Goal: Task Accomplishment & Management: Complete application form

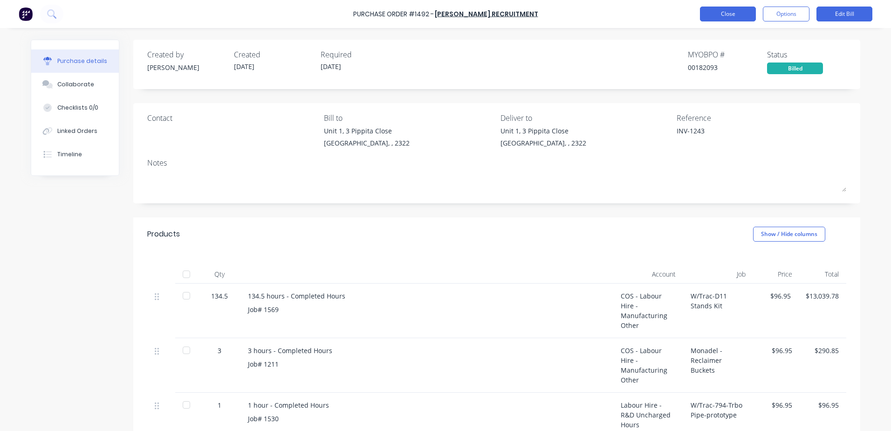
click at [726, 9] on button "Close" at bounding box center [728, 14] width 56 height 15
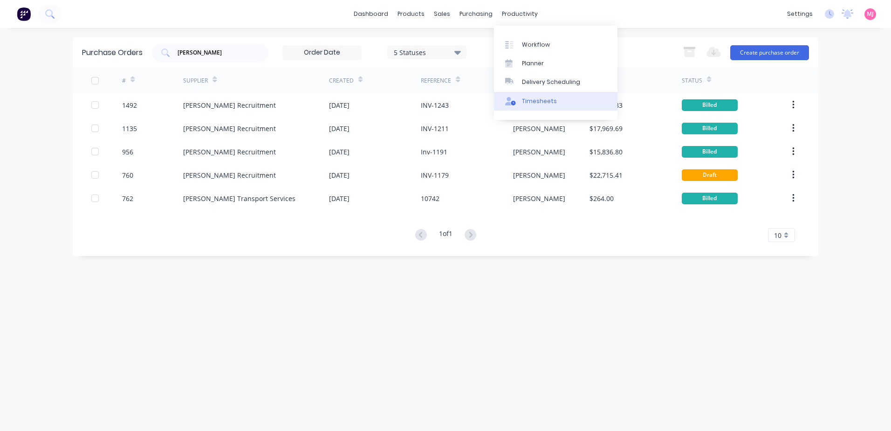
click at [536, 100] on div "Timesheets" at bounding box center [539, 101] width 35 height 8
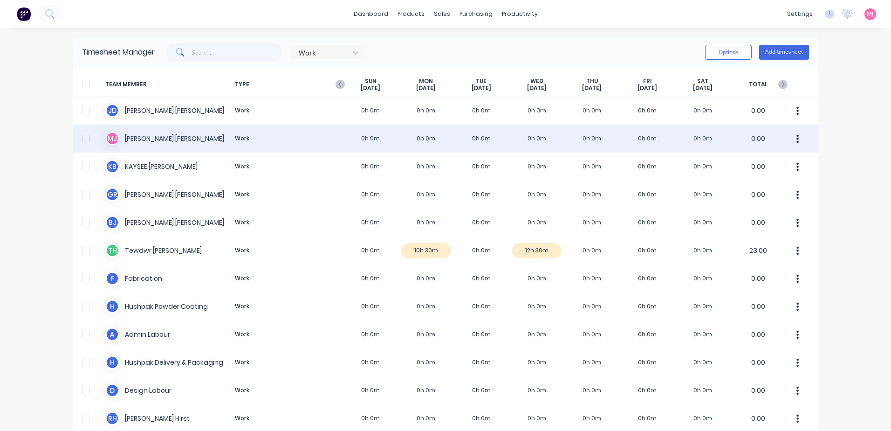
click at [124, 138] on div "[PERSON_NAME] [PERSON_NAME] Work 0h 0m 0h 0m 0h 0m 0h 0m 0h 0m 0h 0m 0h 0m 0.00" at bounding box center [446, 138] width 746 height 28
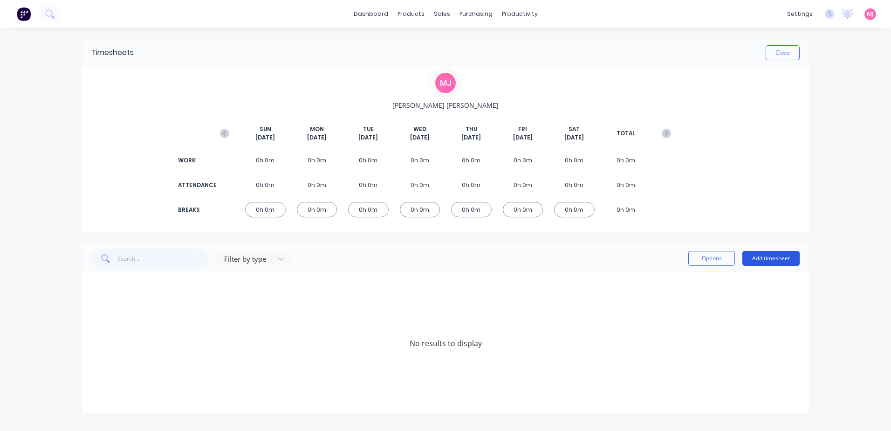
click at [775, 257] on button "Add timesheet" at bounding box center [770, 258] width 57 height 15
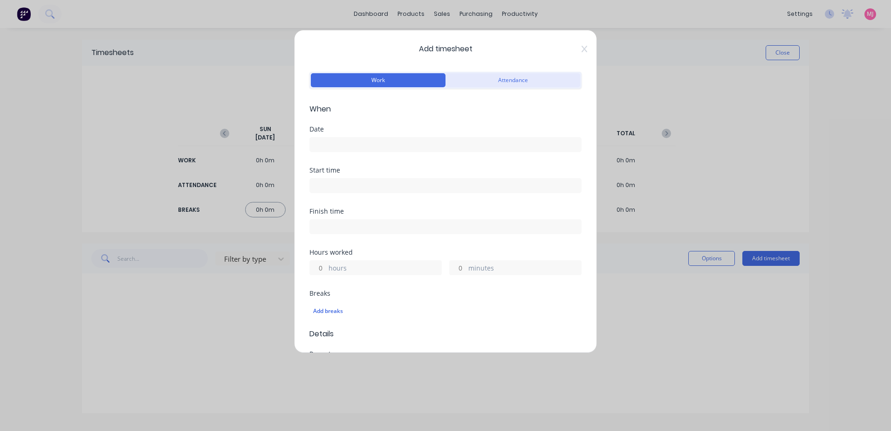
click at [522, 82] on button "Attendance" at bounding box center [513, 80] width 135 height 14
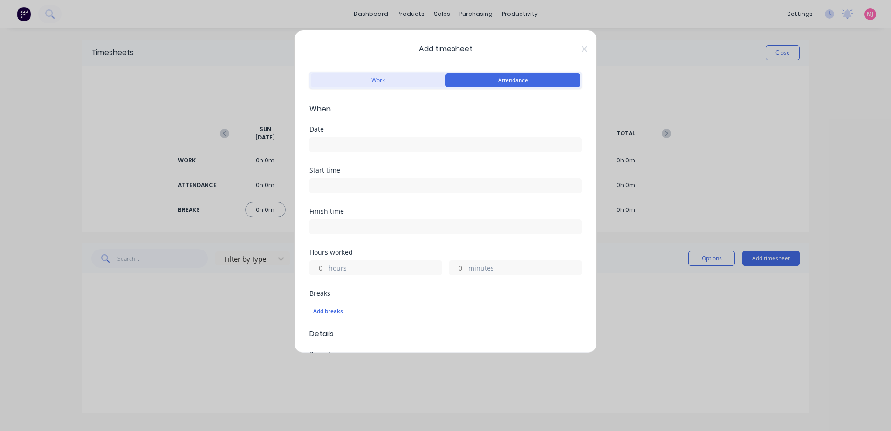
click at [398, 82] on button "Work" at bounding box center [378, 80] width 135 height 14
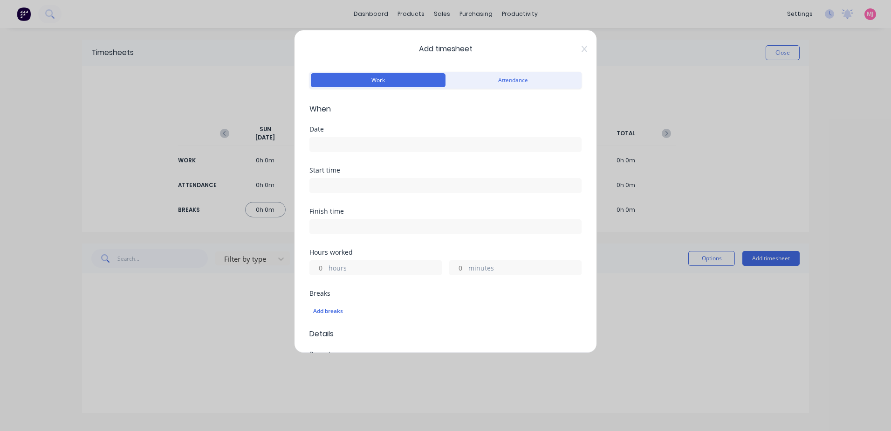
click at [333, 149] on input at bounding box center [445, 144] width 271 height 14
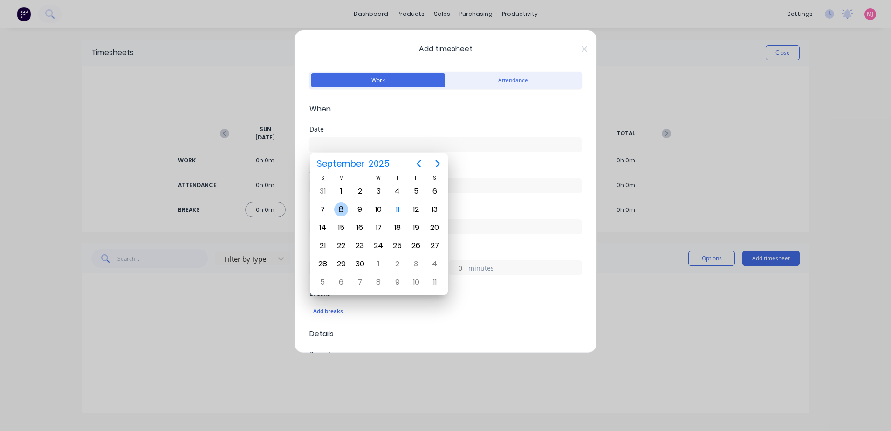
click at [342, 209] on div "8" at bounding box center [341, 209] width 14 height 14
type input "[DATE]"
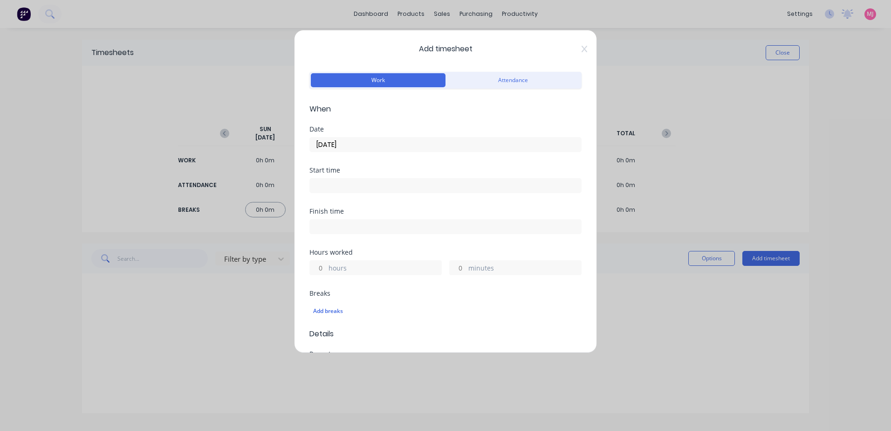
click at [342, 185] on input at bounding box center [445, 186] width 271 height 14
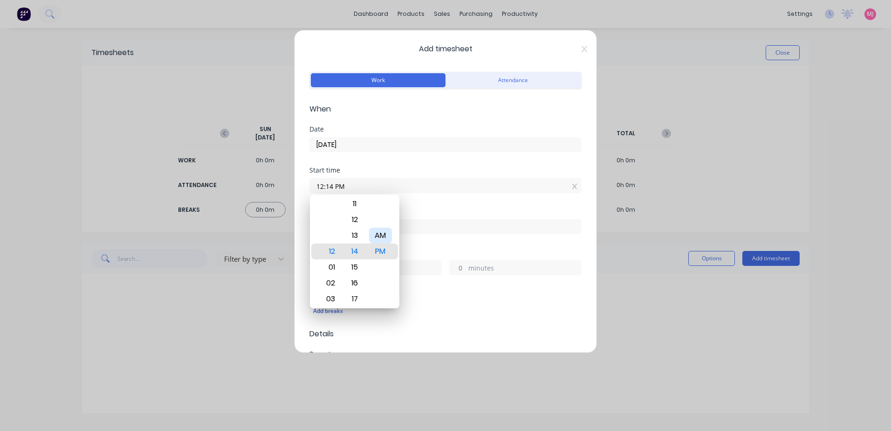
click at [377, 236] on div "AM" at bounding box center [380, 235] width 23 height 16
click at [331, 298] on div "05" at bounding box center [329, 299] width 23 height 16
click at [352, 233] on div "00" at bounding box center [354, 235] width 23 height 16
type input "05:00 AM"
click at [431, 247] on div "Finish time" at bounding box center [445, 228] width 272 height 41
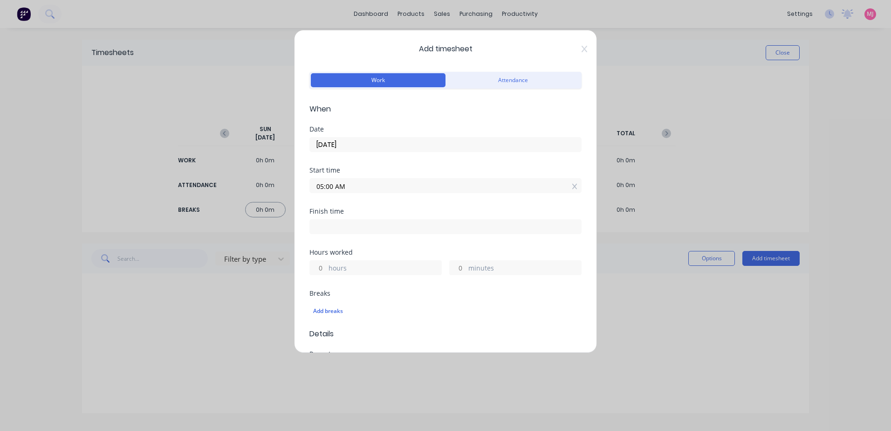
click at [336, 227] on input at bounding box center [445, 227] width 271 height 14
type input "12:13 PM"
type input "7"
type input "13"
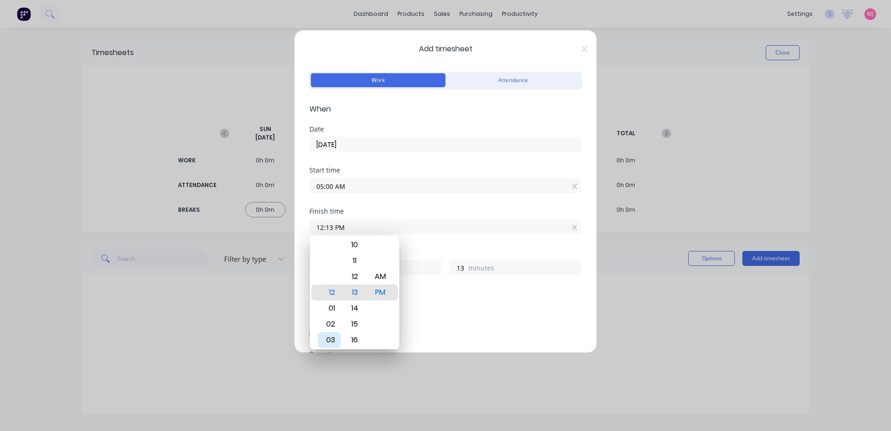
click at [331, 337] on div "03" at bounding box center [329, 340] width 23 height 16
type input "03:13 PM"
type input "10"
click at [326, 309] on div "04" at bounding box center [329, 308] width 23 height 16
type input "04:13 PM"
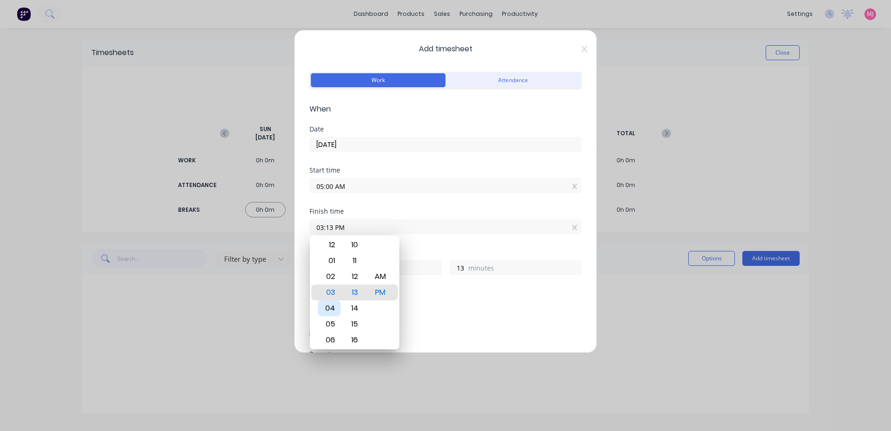
type input "11"
type input "04:10 PM"
type input "10"
type input "04:06 PM"
type input "6"
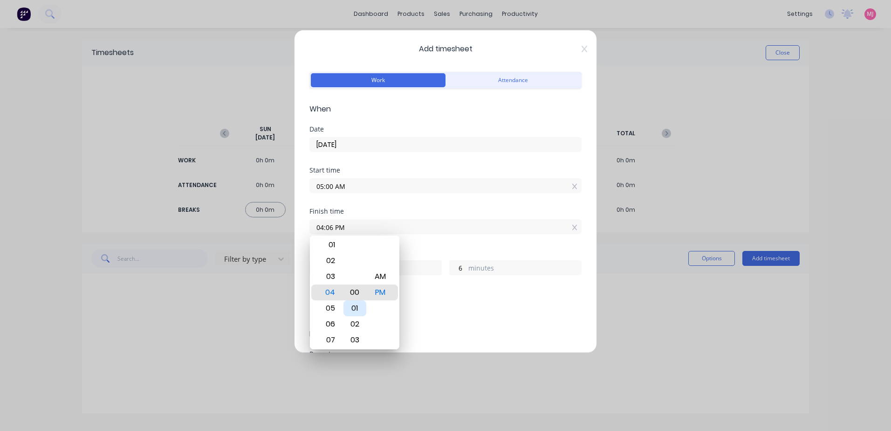
type input "04:00 PM"
type input "0"
type input "04:02 PM"
type input "2"
type input "04:08 PM"
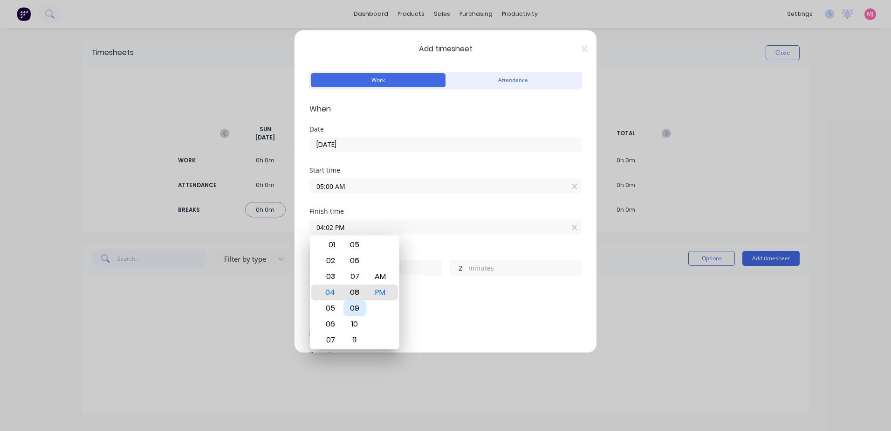
type input "8"
type input "04:13 PM"
type input "13"
type input "04:17 PM"
type input "17"
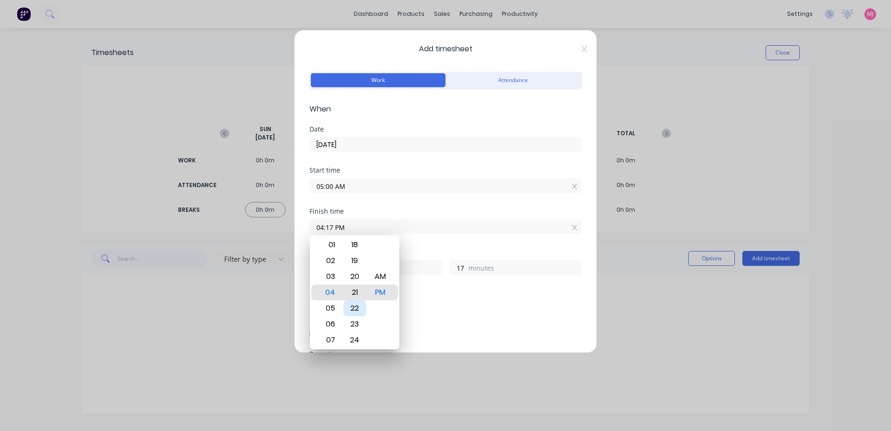
type input "04:21 PM"
type input "21"
type input "04:26 PM"
type input "26"
type input "04:32 PM"
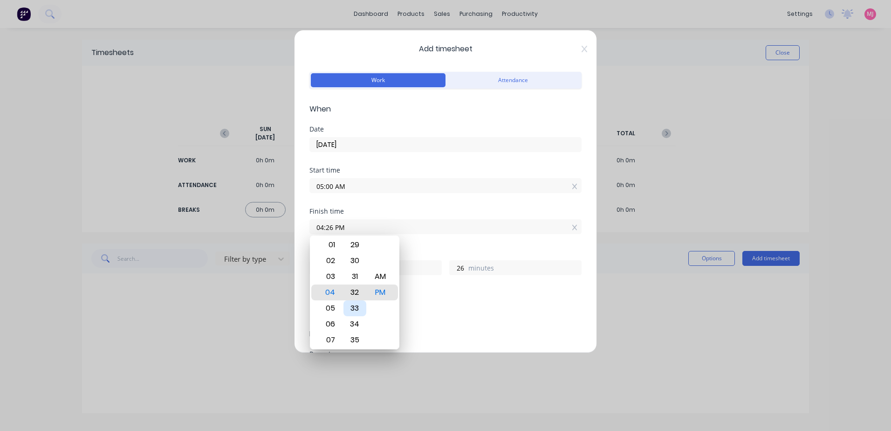
type input "32"
type input "04:35 PM"
type input "35"
type input "04:41 PM"
type input "41"
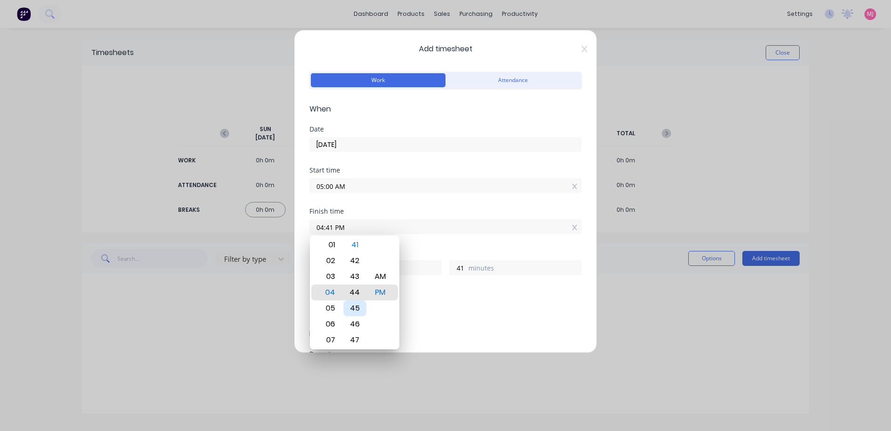
type input "04:44 PM"
type input "44"
click at [354, 305] on div "45" at bounding box center [354, 308] width 23 height 16
type input "04:45 PM"
type input "45"
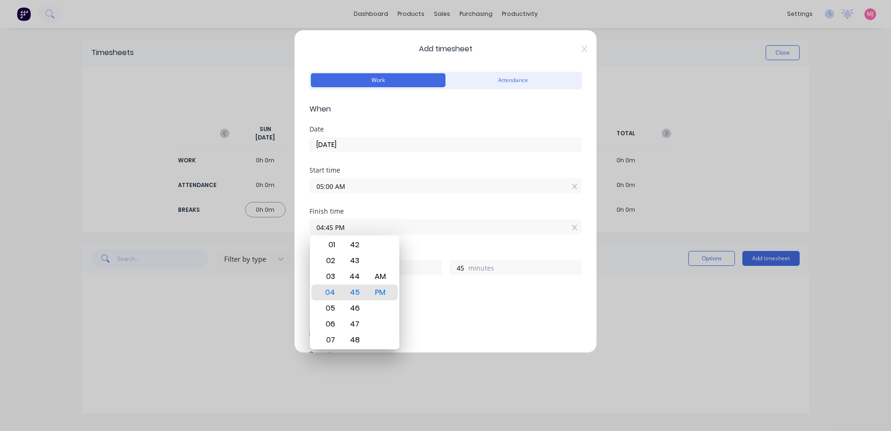
click at [487, 302] on div "Add breaks" at bounding box center [445, 311] width 272 height 20
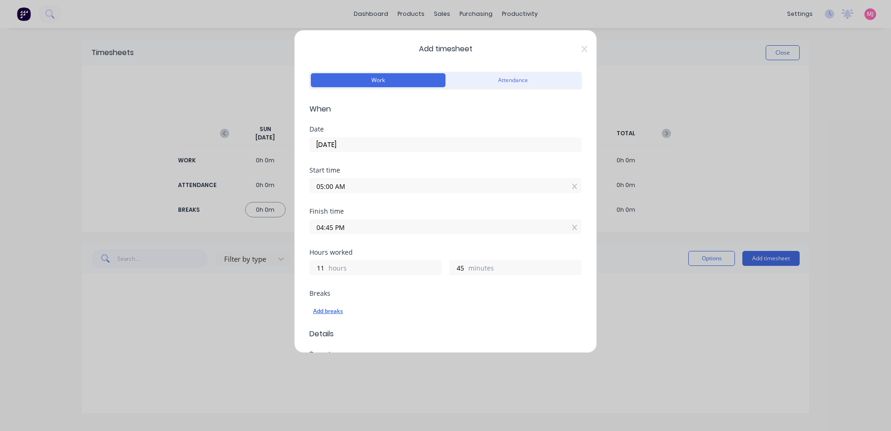
click at [340, 308] on div "Add breaks" at bounding box center [445, 311] width 265 height 12
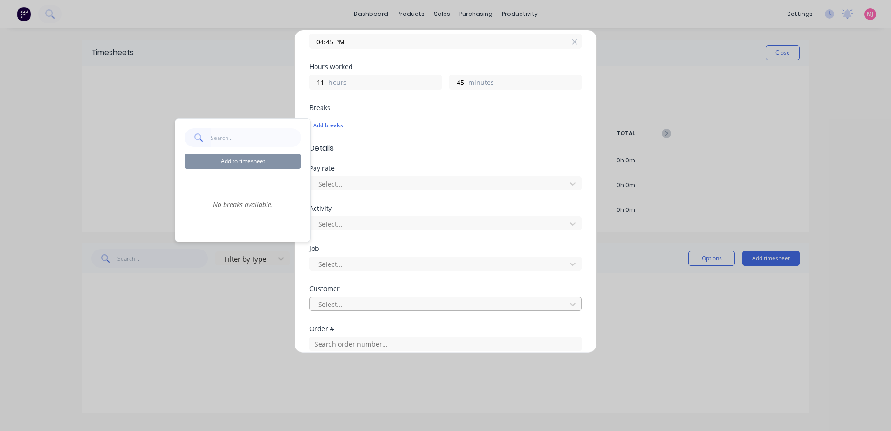
scroll to position [186, 0]
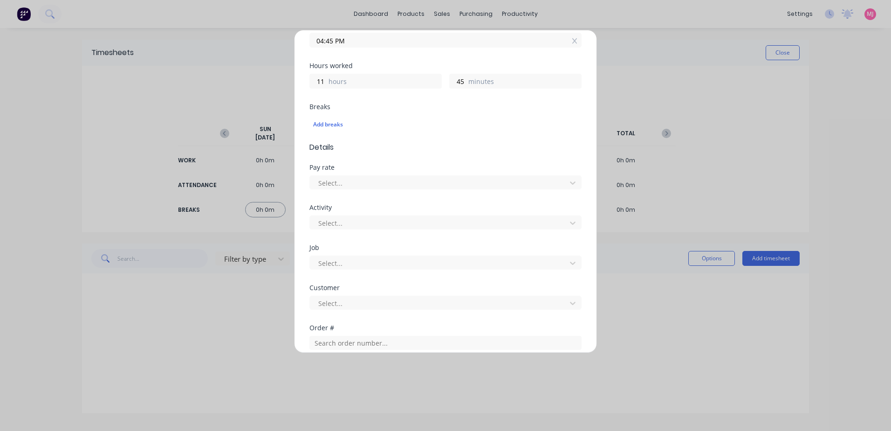
click at [426, 144] on span "Details" at bounding box center [445, 147] width 272 height 11
click at [350, 224] on div at bounding box center [439, 223] width 244 height 12
click at [384, 264] on div at bounding box center [439, 263] width 244 height 12
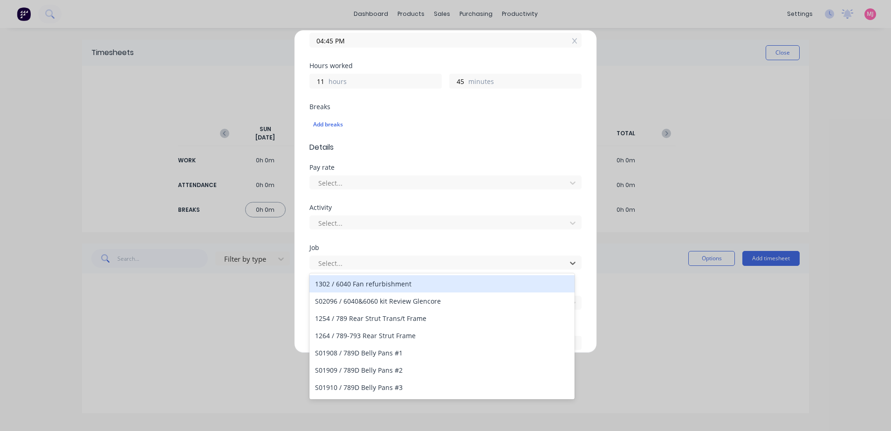
click at [581, 216] on div "Add timesheet Work Attendance When Date [DATE] Start time 05:00 AM Finish time …" at bounding box center [445, 191] width 303 height 323
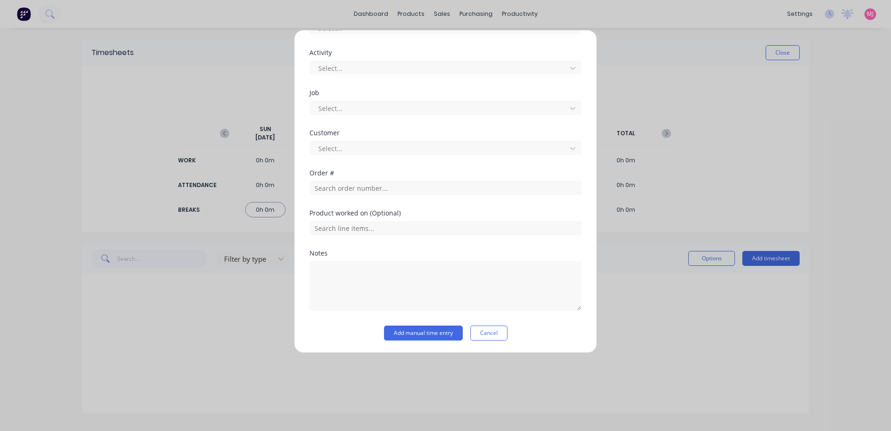
scroll to position [342, 0]
click at [485, 330] on button "Cancel" at bounding box center [488, 331] width 37 height 15
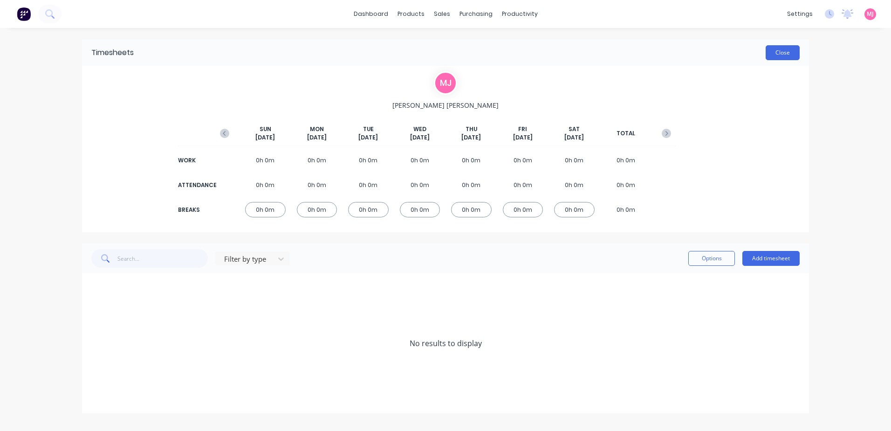
click at [785, 54] on button "Close" at bounding box center [783, 52] width 34 height 15
